Goal: Task Accomplishment & Management: Complete application form

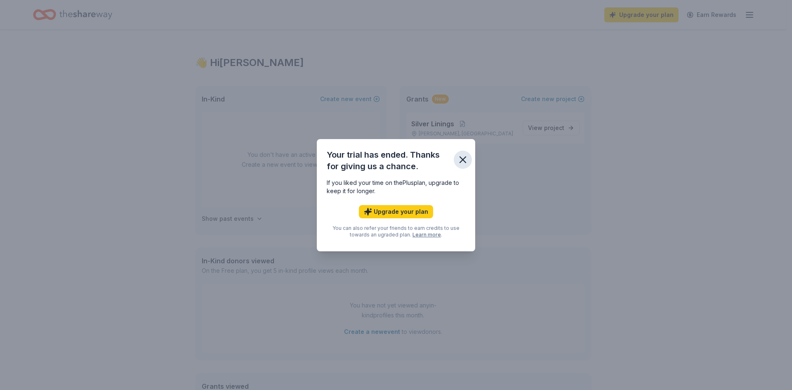
click at [465, 159] on icon "button" at bounding box center [463, 160] width 12 height 12
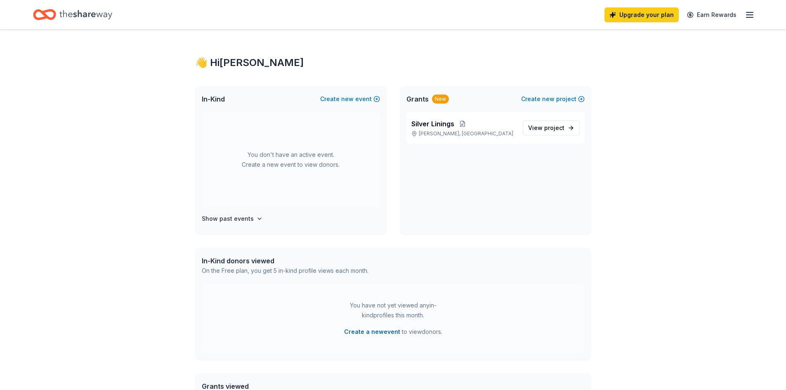
click at [750, 14] on icon "button" at bounding box center [749, 15] width 10 height 10
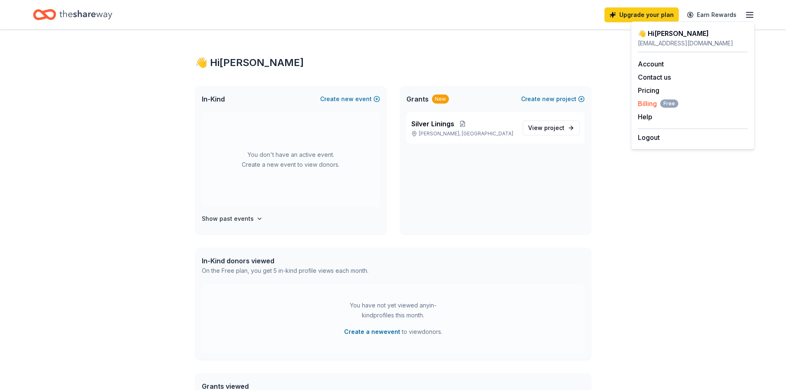
click at [643, 104] on span "Billing Free" at bounding box center [658, 104] width 40 height 10
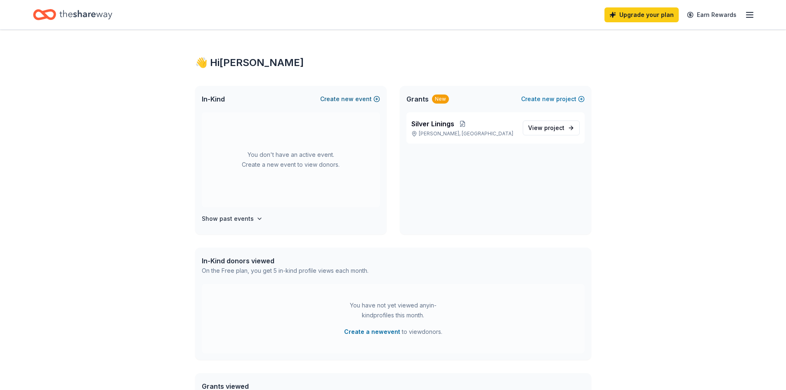
click at [377, 100] on button "Create new event" at bounding box center [350, 99] width 60 height 10
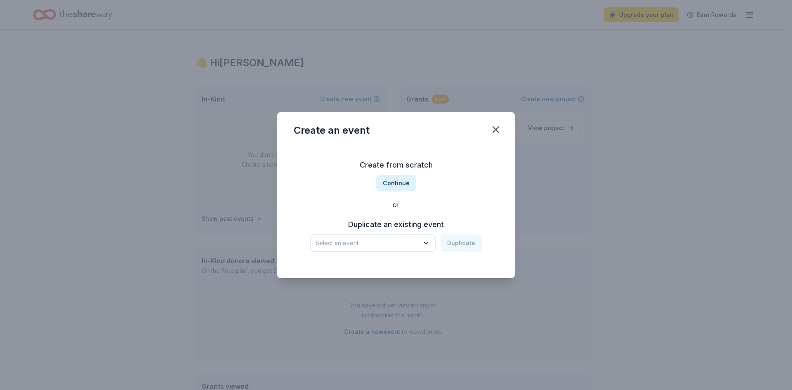
click at [424, 241] on icon "button" at bounding box center [426, 243] width 8 height 8
click at [403, 185] on div "Create from scratch Continue or Duplicate an existing event Select an event Dup…" at bounding box center [396, 205] width 205 height 120
click at [386, 186] on button "Continue" at bounding box center [396, 183] width 40 height 16
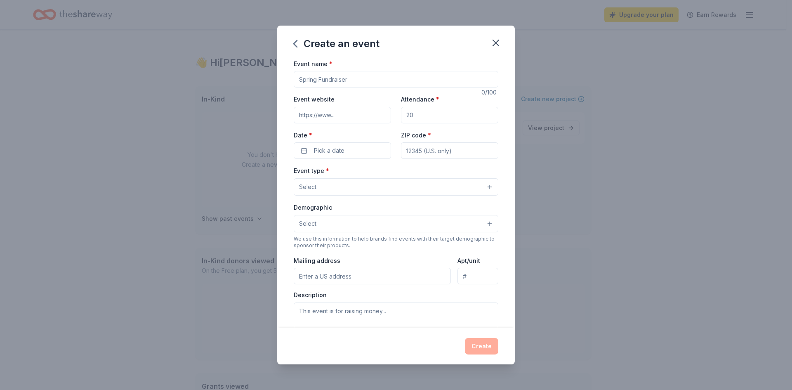
click at [374, 85] on input "Event name *" at bounding box center [396, 79] width 205 height 16
click at [318, 80] on input "Event name *" at bounding box center [396, 79] width 205 height 16
click at [384, 84] on input "Event name *" at bounding box center [396, 79] width 205 height 16
type input "[DATE] Fundraiser"
click at [326, 113] on input "Event website" at bounding box center [342, 115] width 97 height 16
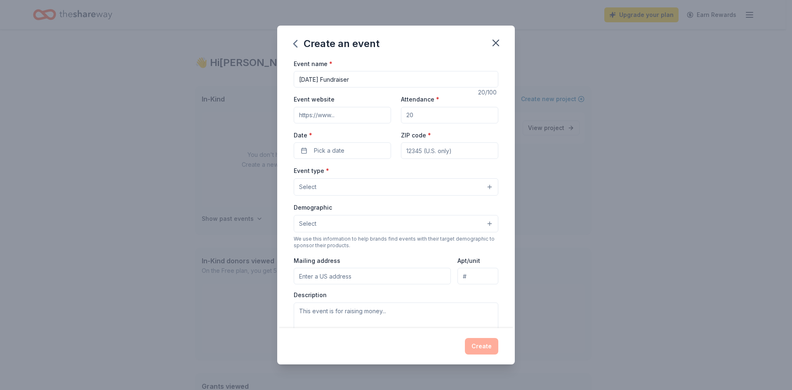
paste input "https://firststjohndayschool.org/halloween-fundraiser/"
type input "https://firststjohndayschool.org/halloween-fundraiser/"
click at [449, 114] on input "Attendance *" at bounding box center [449, 115] width 97 height 16
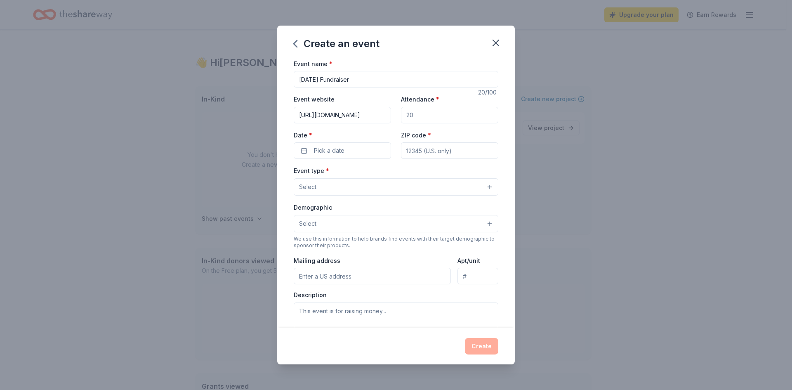
click at [447, 113] on input "Attendance *" at bounding box center [449, 115] width 97 height 16
type input "200"
click at [341, 152] on span "Pick a date" at bounding box center [329, 151] width 31 height 10
click at [385, 174] on button "Go to next month" at bounding box center [385, 173] width 12 height 12
click at [296, 259] on button "19" at bounding box center [296, 257] width 15 height 15
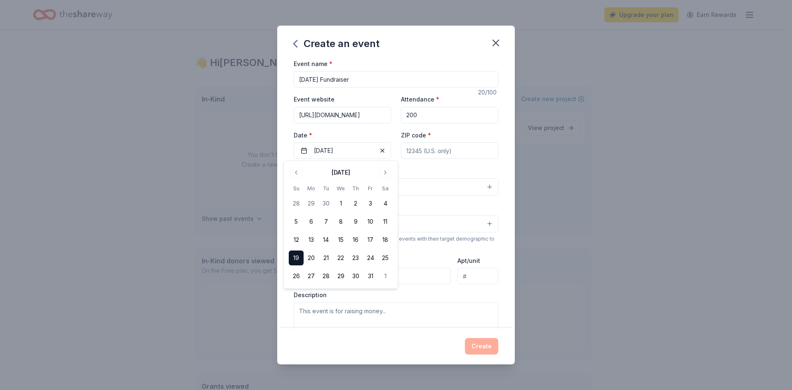
click at [440, 151] on input "ZIP code *" at bounding box center [449, 150] width 97 height 16
type input "43605"
type input "2471 Seaman St"
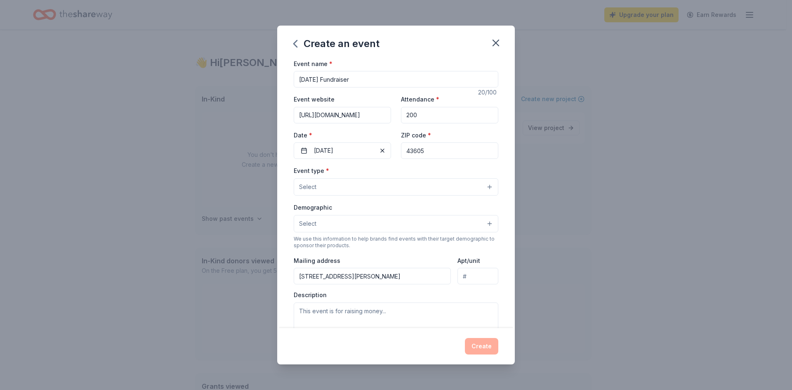
click at [375, 188] on button "Select" at bounding box center [396, 186] width 205 height 17
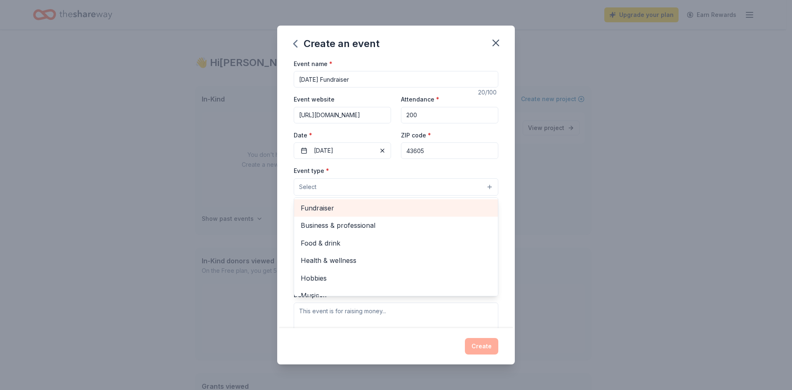
click at [371, 208] on span "Fundraiser" at bounding box center [396, 207] width 191 height 11
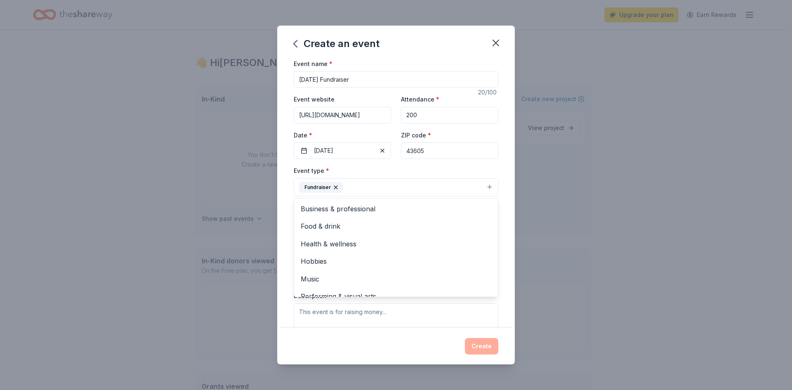
click at [507, 240] on div "Event name * Halloween Fundraiser 20 /100 Event website https://firststjohndays…" at bounding box center [396, 194] width 238 height 270
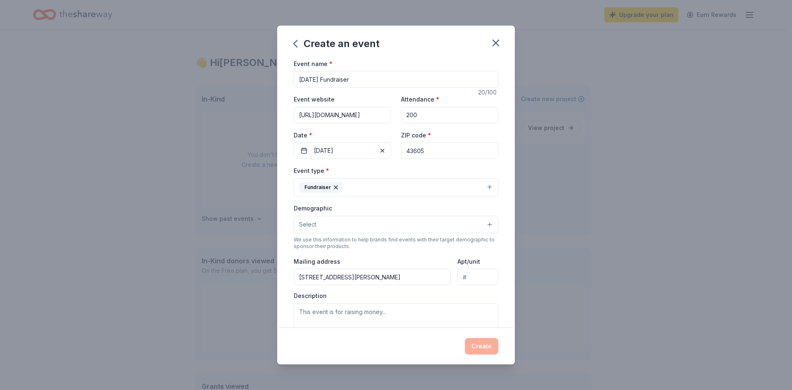
click at [350, 227] on button "Select" at bounding box center [396, 224] width 205 height 17
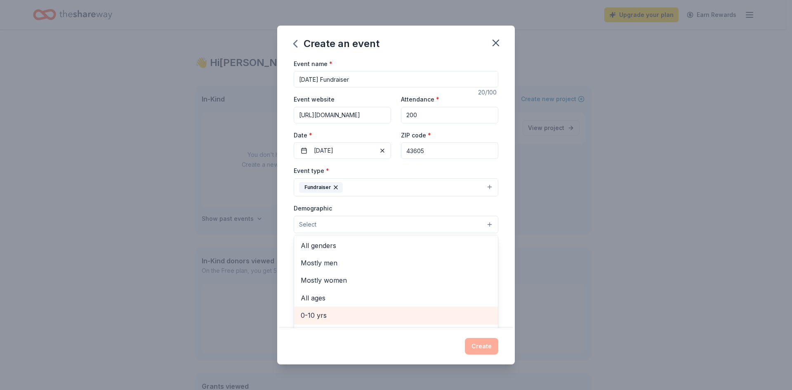
click at [335, 315] on span "0-10 yrs" at bounding box center [396, 315] width 191 height 11
click at [499, 292] on div "Event name * Halloween Fundraiser 20 /100 Event website https://firststjohndays…" at bounding box center [396, 194] width 238 height 270
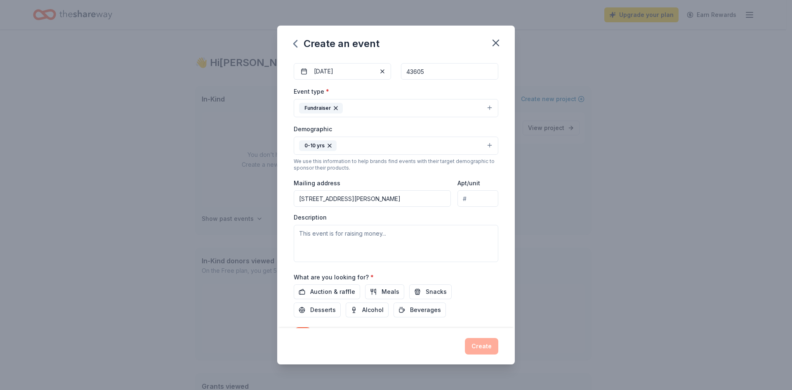
scroll to position [82, 0]
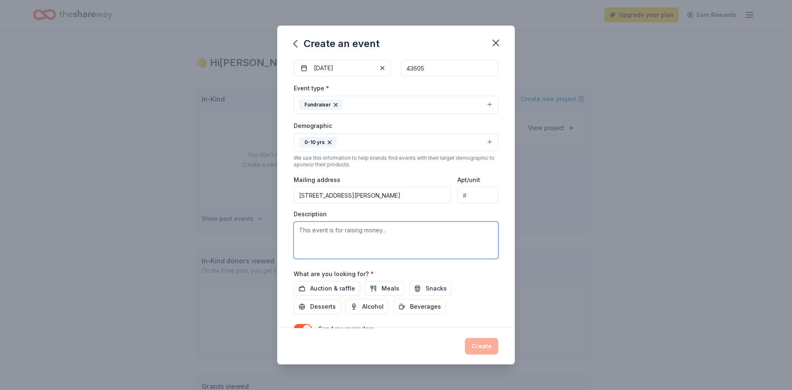
click at [399, 235] on textarea at bounding box center [396, 239] width 205 height 37
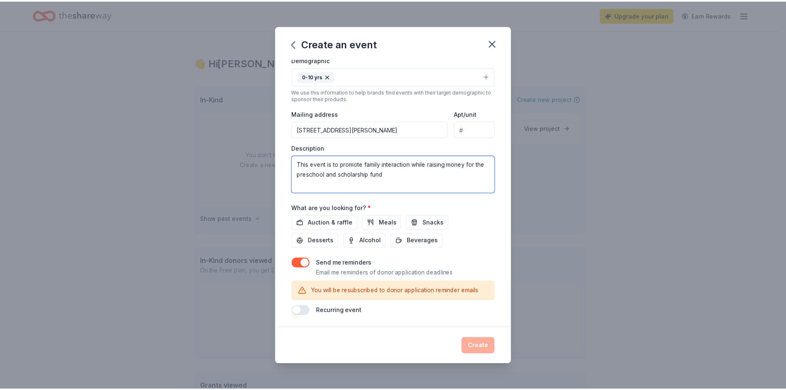
scroll to position [149, 0]
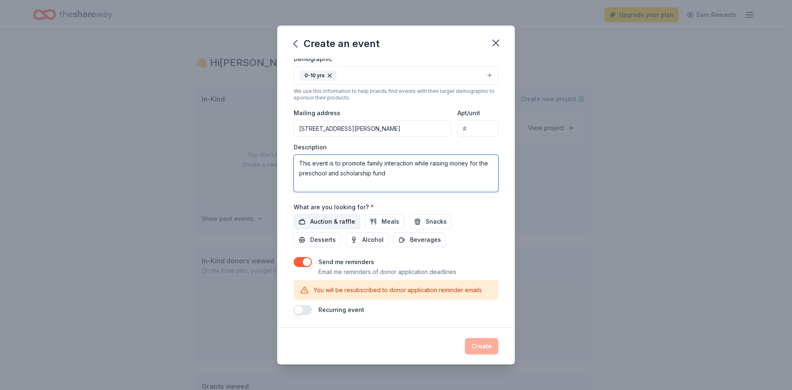
type textarea "This event is to promote family interaction while raising money for the prescho…"
click at [326, 220] on span "Auction & raffle" at bounding box center [332, 222] width 45 height 10
click at [480, 346] on button "Create" at bounding box center [481, 346] width 33 height 16
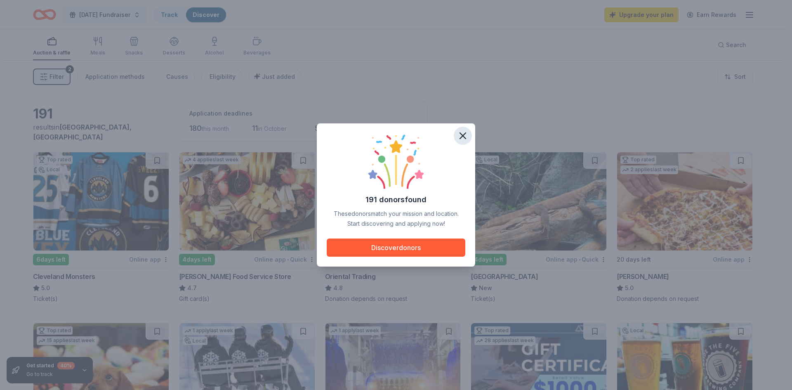
click at [465, 134] on icon "button" at bounding box center [463, 136] width 6 height 6
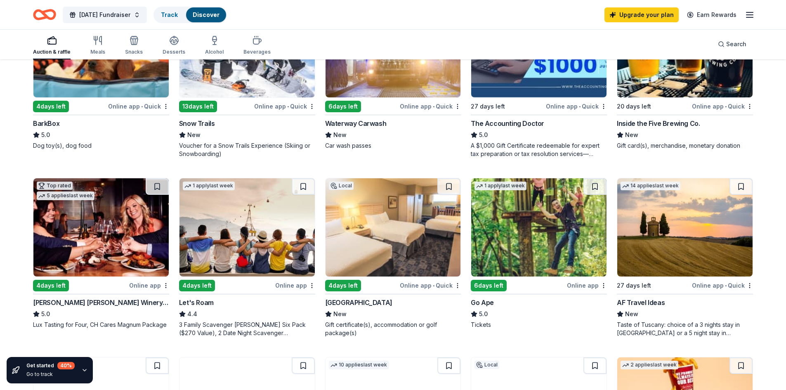
scroll to position [330, 0]
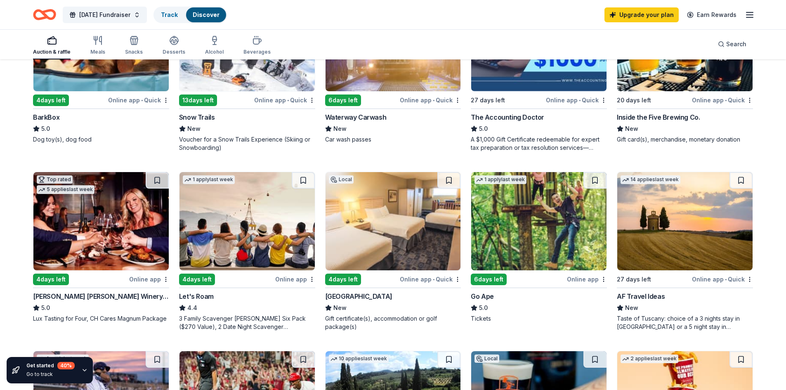
click at [370, 297] on div "Maumee Bay Lodge & Conference Center" at bounding box center [358, 296] width 67 height 10
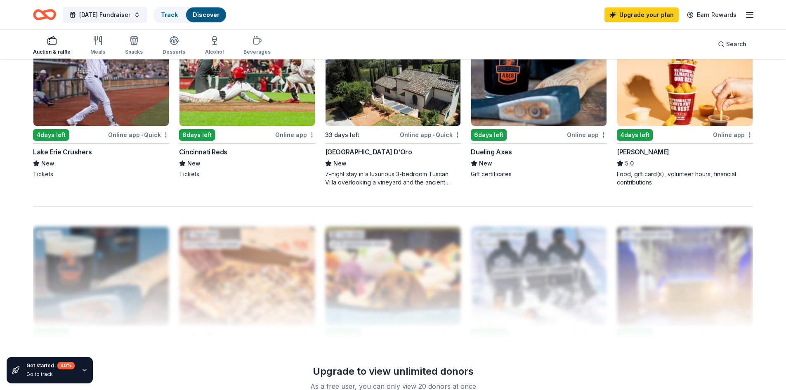
scroll to position [660, 0]
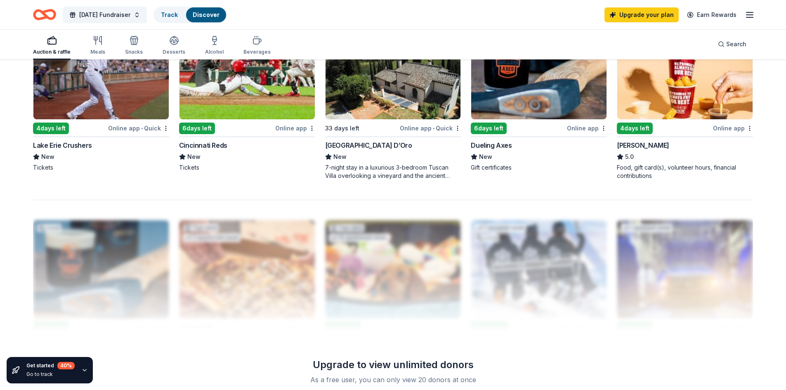
click at [631, 145] on div "[PERSON_NAME]" at bounding box center [643, 145] width 52 height 10
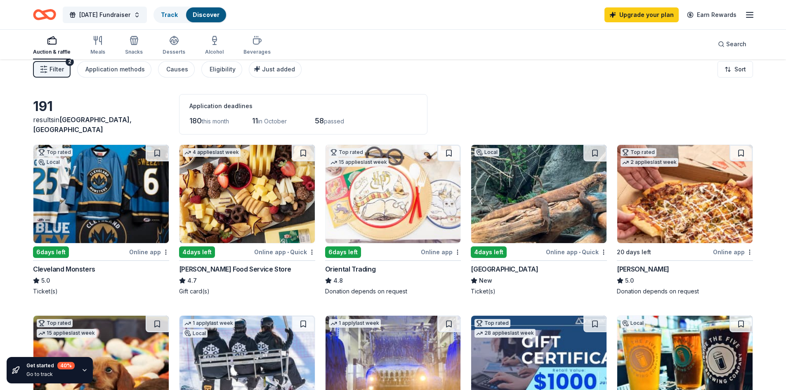
scroll to position [0, 0]
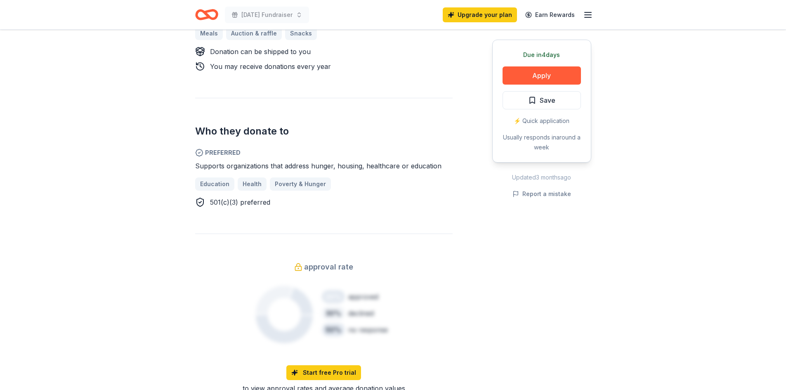
scroll to position [82, 0]
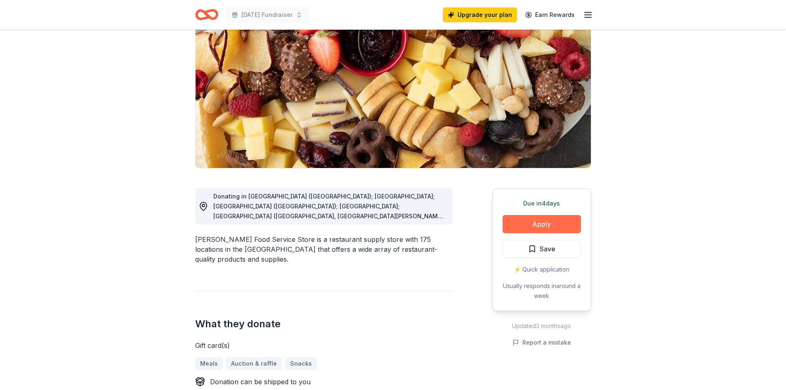
click at [540, 223] on button "Apply" at bounding box center [541, 224] width 78 height 18
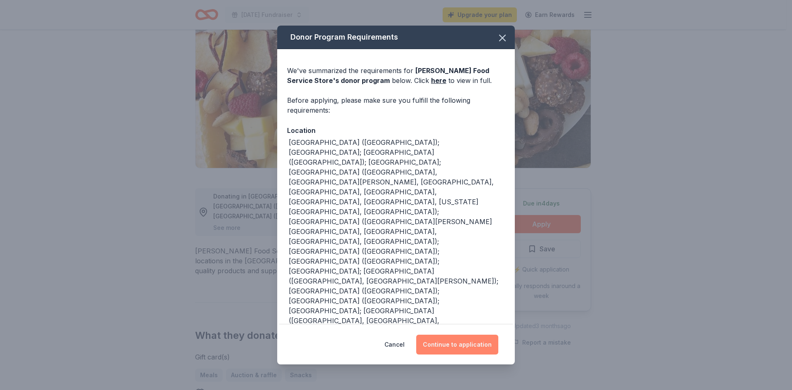
click at [458, 344] on button "Continue to application" at bounding box center [457, 344] width 82 height 20
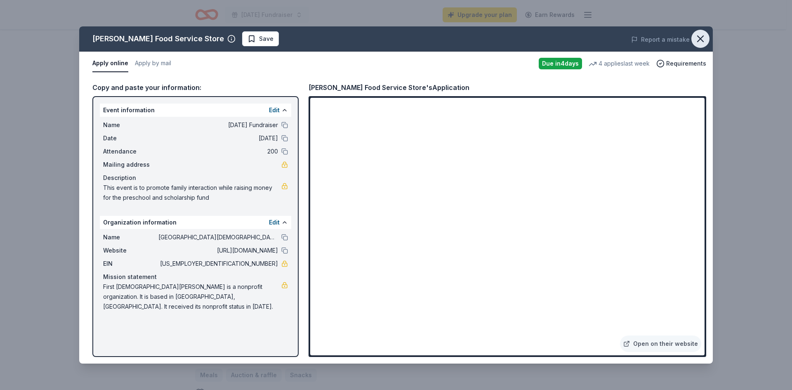
click at [702, 36] on icon "button" at bounding box center [700, 39] width 6 height 6
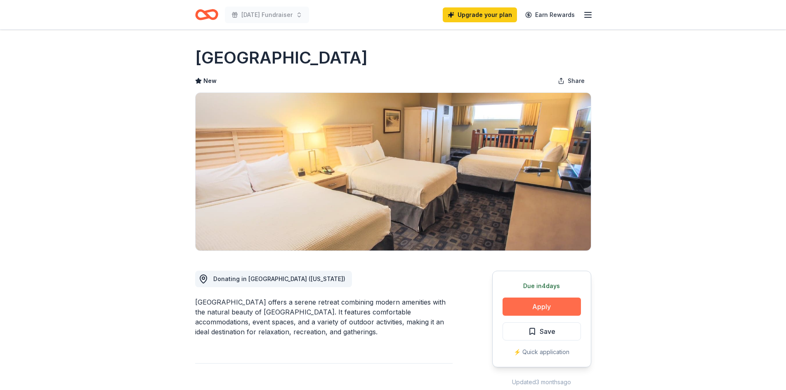
click at [531, 306] on button "Apply" at bounding box center [541, 306] width 78 height 18
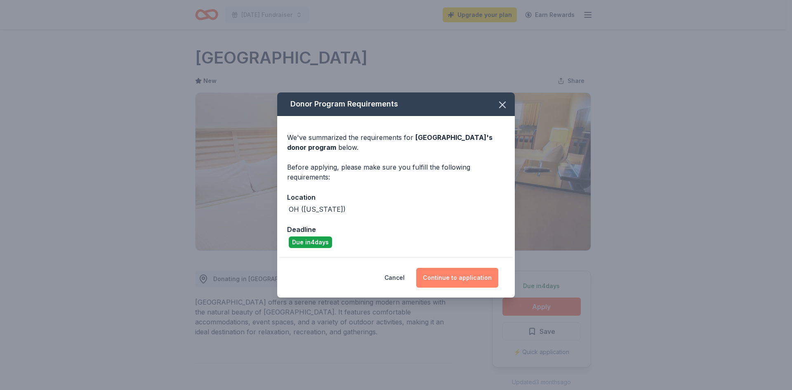
click at [460, 281] on button "Continue to application" at bounding box center [457, 278] width 82 height 20
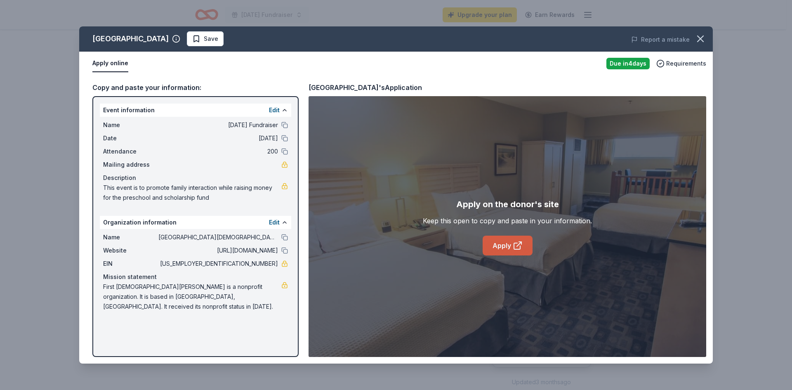
click at [510, 243] on link "Apply" at bounding box center [508, 245] width 50 height 20
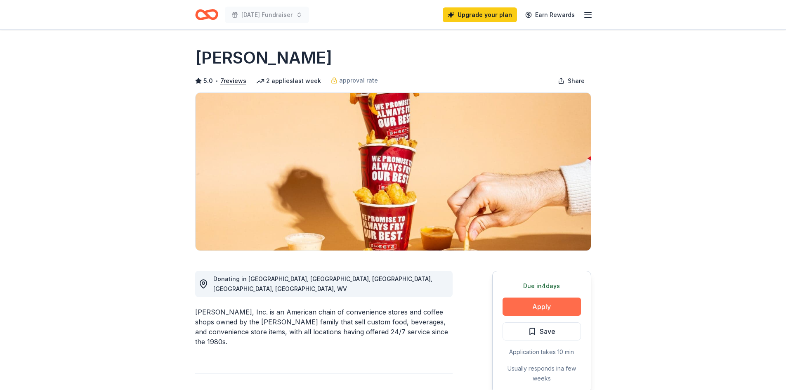
click at [537, 305] on button "Apply" at bounding box center [541, 306] width 78 height 18
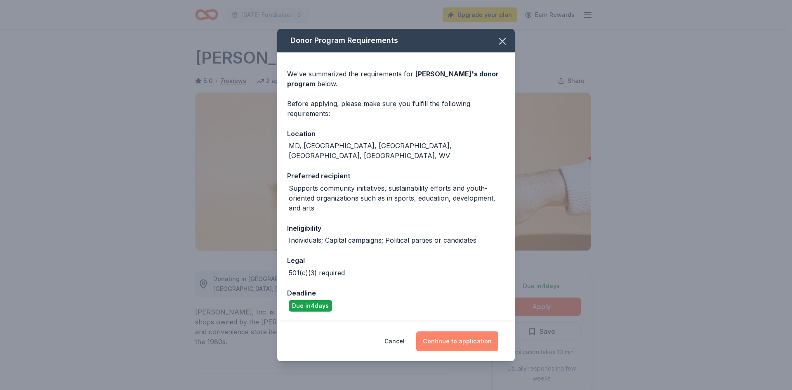
click at [454, 337] on button "Continue to application" at bounding box center [457, 341] width 82 height 20
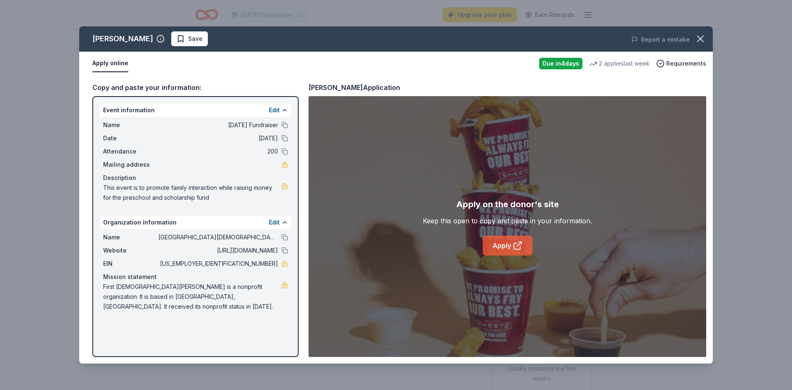
click at [506, 246] on link "Apply" at bounding box center [508, 245] width 50 height 20
click at [705, 40] on icon "button" at bounding box center [701, 39] width 12 height 12
